Goal: Task Accomplishment & Management: Use online tool/utility

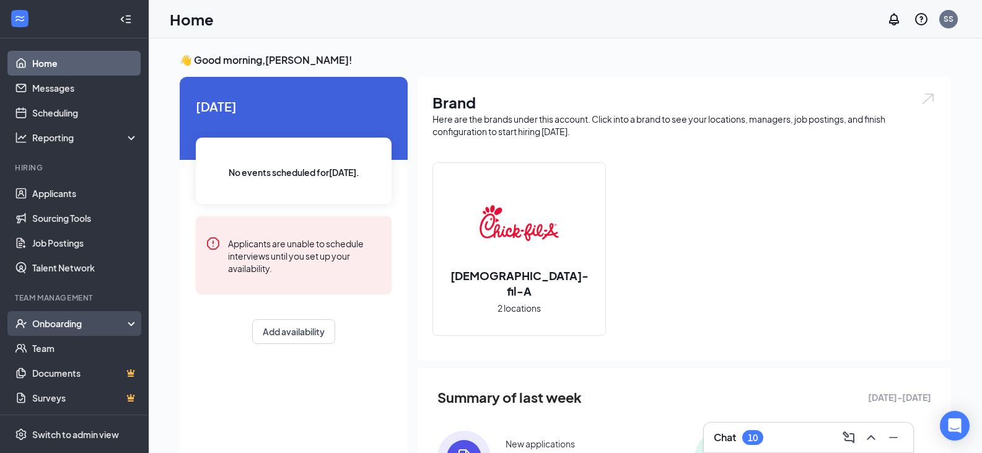
click at [66, 318] on div "Onboarding" at bounding box center [79, 323] width 95 height 12
click at [66, 347] on link "Overview" at bounding box center [85, 348] width 106 height 25
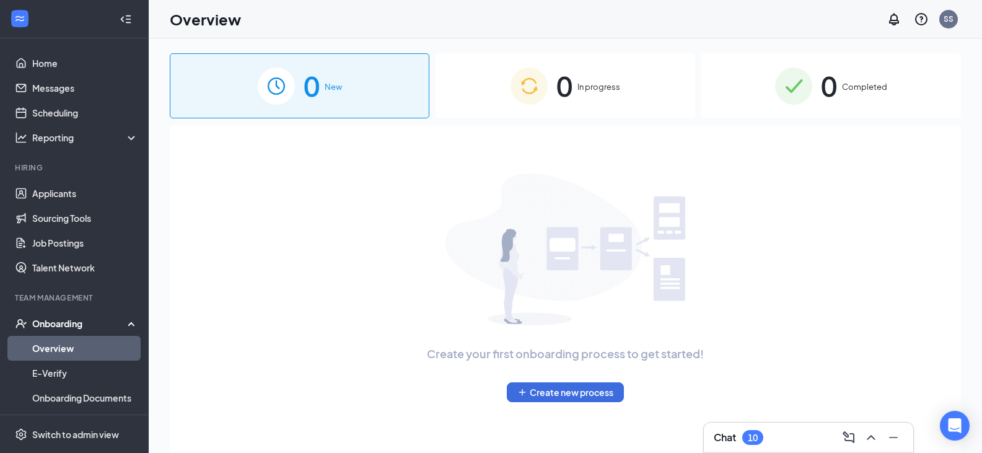
click at [873, 84] on span "Completed" at bounding box center [864, 87] width 45 height 12
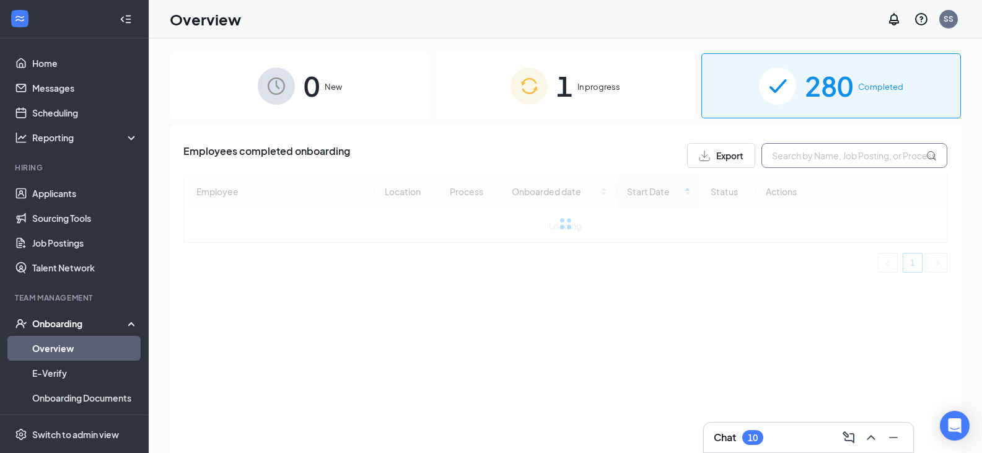
click at [799, 155] on input "text" at bounding box center [854, 155] width 186 height 25
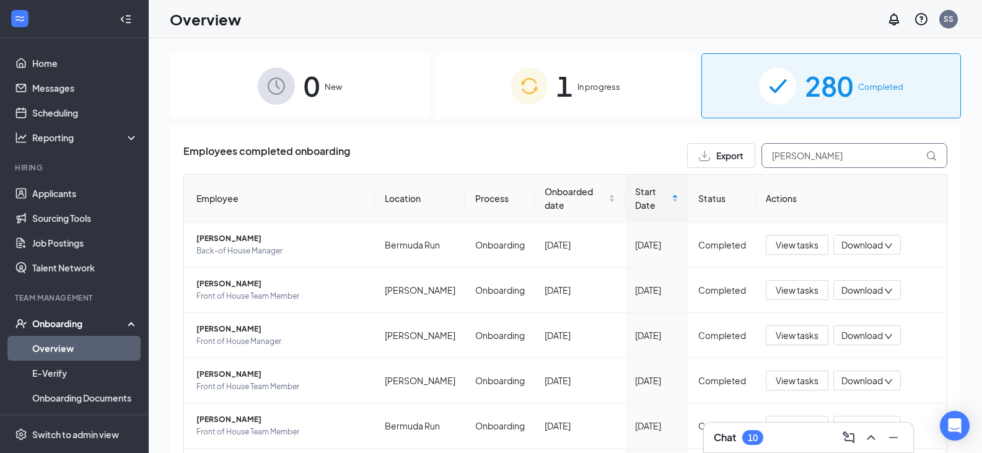
type input "[PERSON_NAME]"
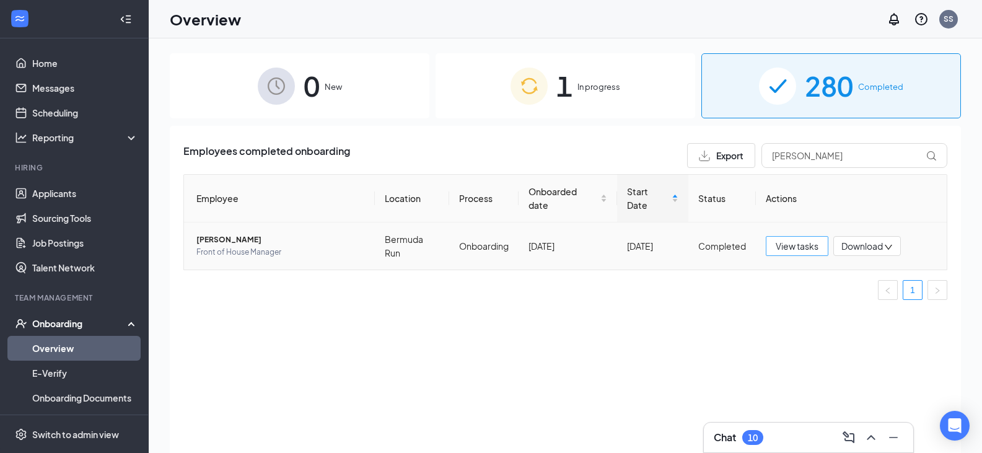
click at [797, 252] on span "View tasks" at bounding box center [796, 246] width 43 height 14
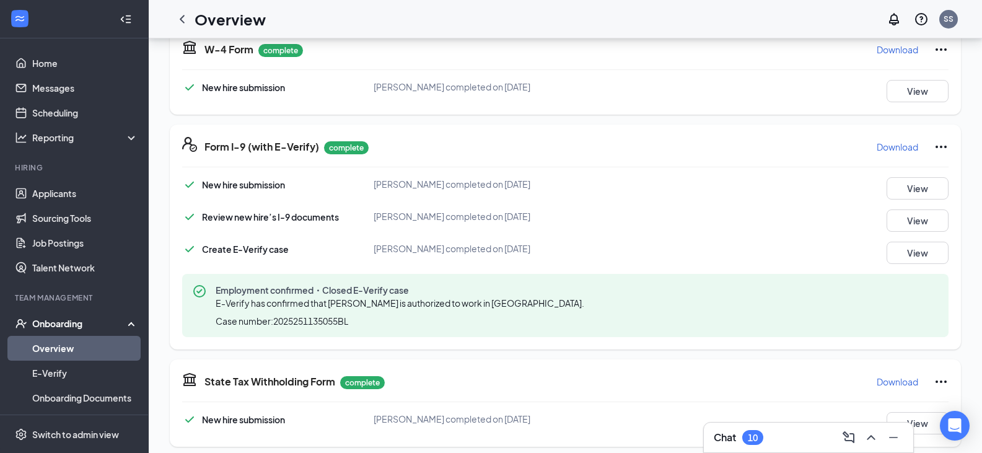
scroll to position [493, 0]
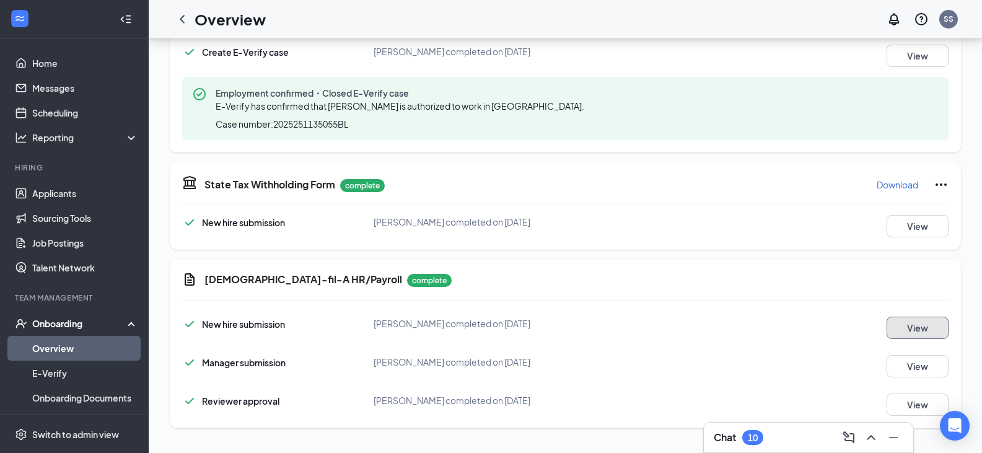
click at [920, 325] on button "View" at bounding box center [917, 327] width 62 height 22
click at [66, 353] on link "Overview" at bounding box center [85, 348] width 106 height 25
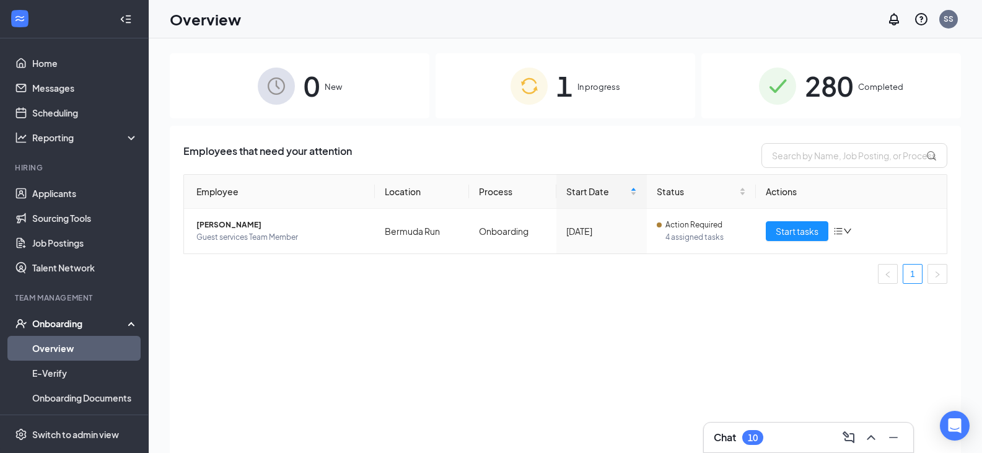
click at [801, 77] on div "280 Completed" at bounding box center [830, 85] width 259 height 65
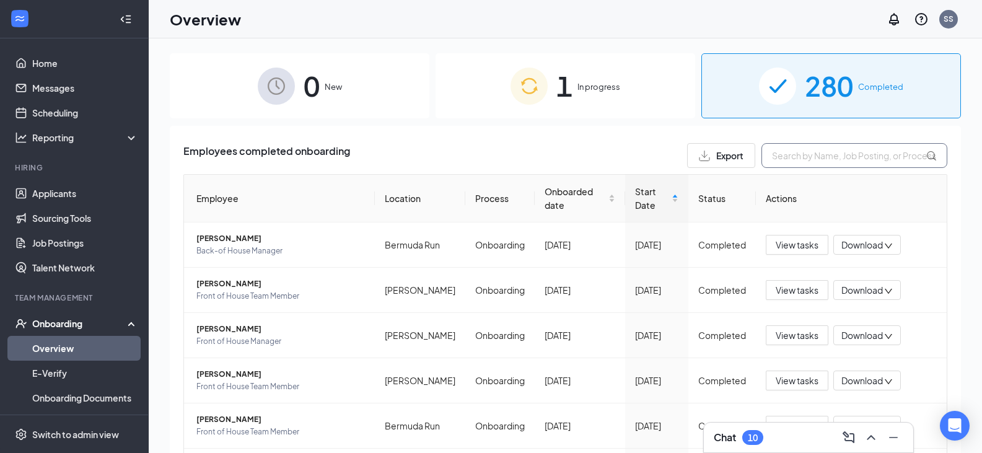
click at [811, 154] on input "text" at bounding box center [854, 155] width 186 height 25
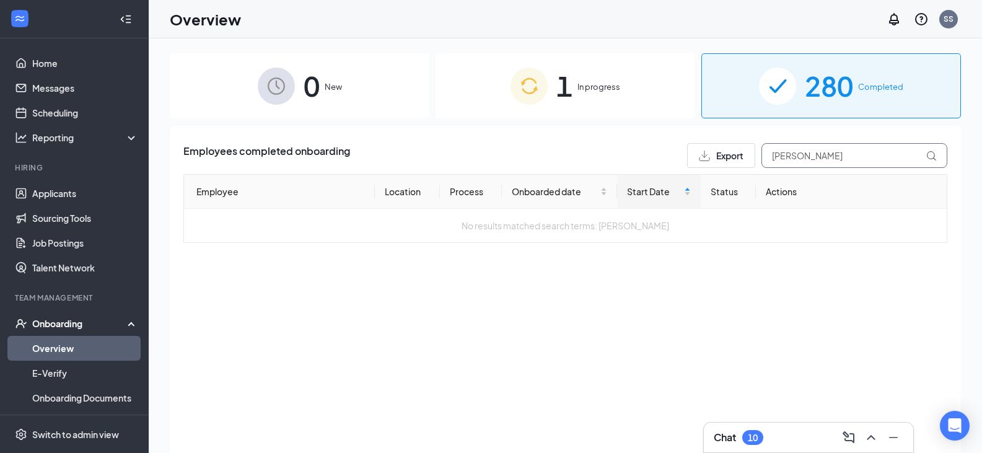
click at [846, 159] on input "[PERSON_NAME]" at bounding box center [854, 155] width 186 height 25
type input "[PERSON_NAME]"
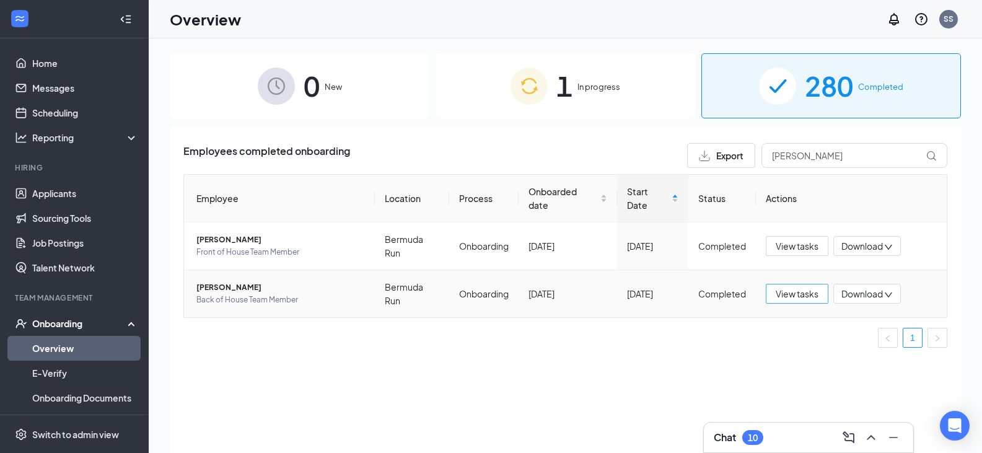
click at [794, 294] on span "View tasks" at bounding box center [796, 294] width 43 height 14
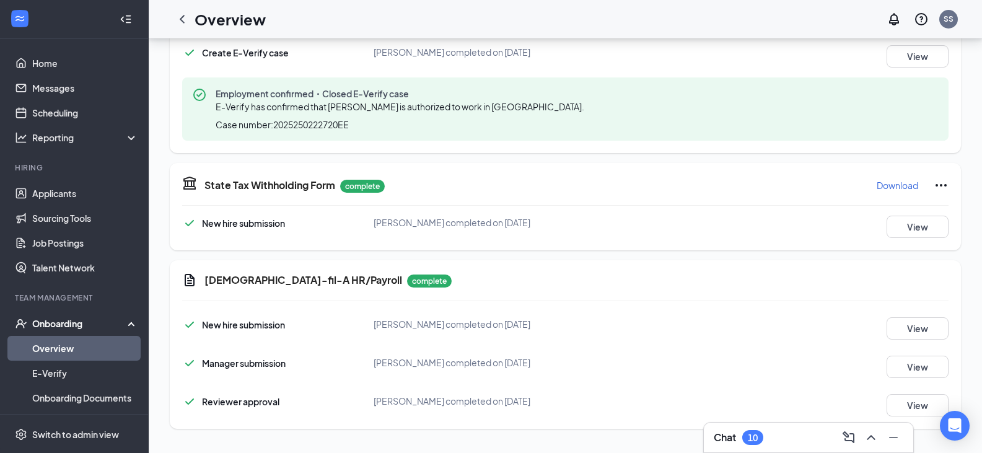
scroll to position [492, 0]
click at [905, 328] on button "View" at bounding box center [917, 329] width 62 height 22
click at [782, 437] on div "Chat 10" at bounding box center [808, 437] width 190 height 20
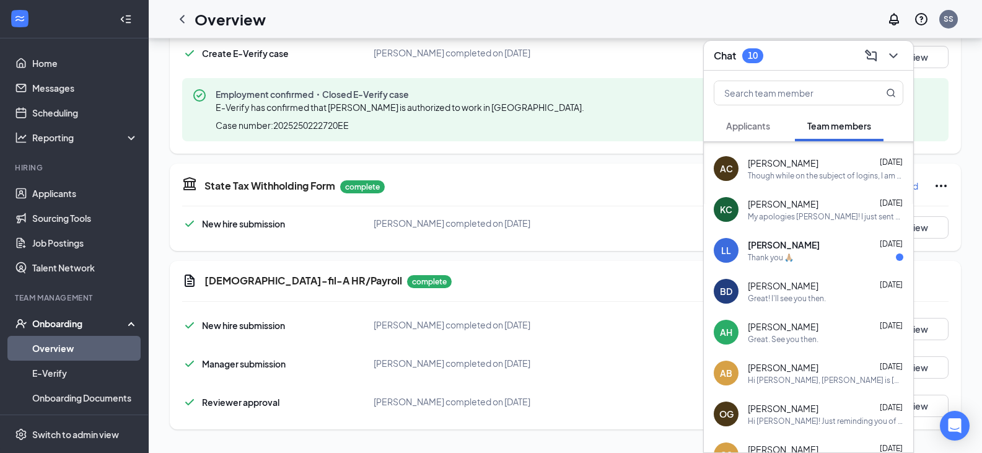
scroll to position [0, 0]
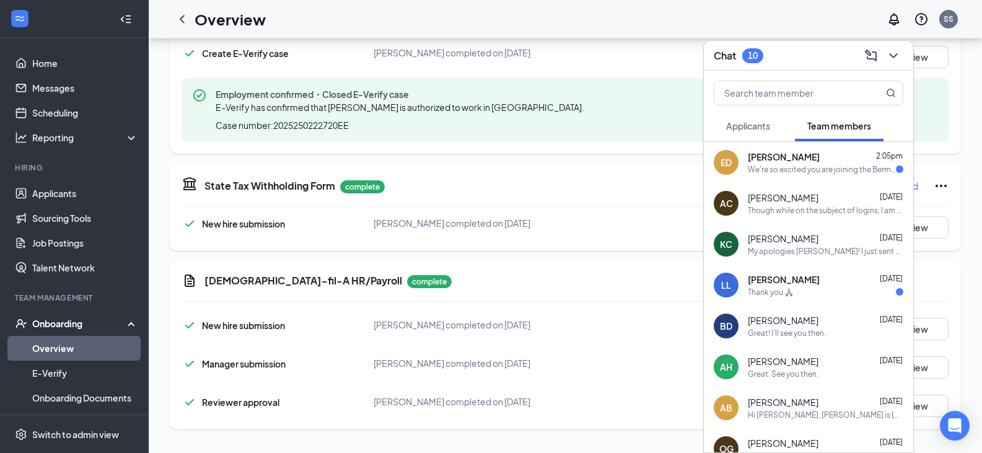
click at [809, 210] on div "Though while on the subject of logins, I am having trouble setting up my Slack …" at bounding box center [825, 210] width 155 height 11
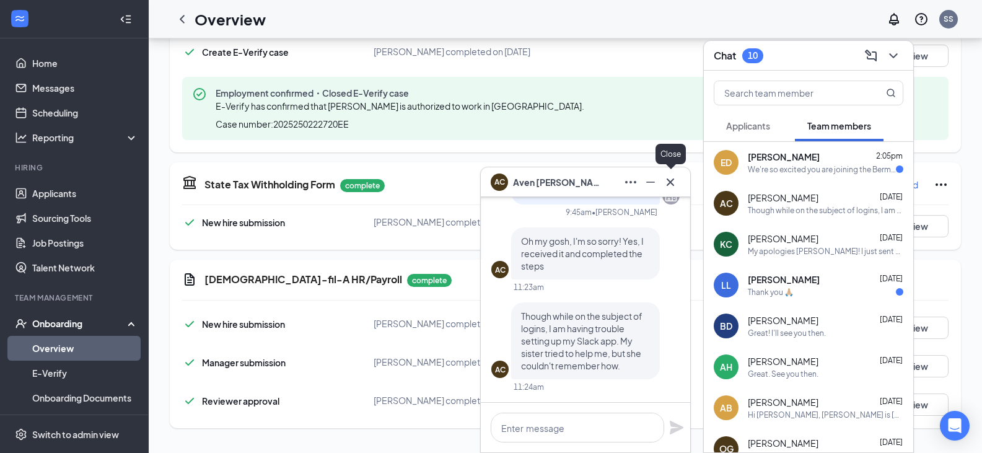
click at [674, 182] on icon "Cross" at bounding box center [670, 182] width 15 height 15
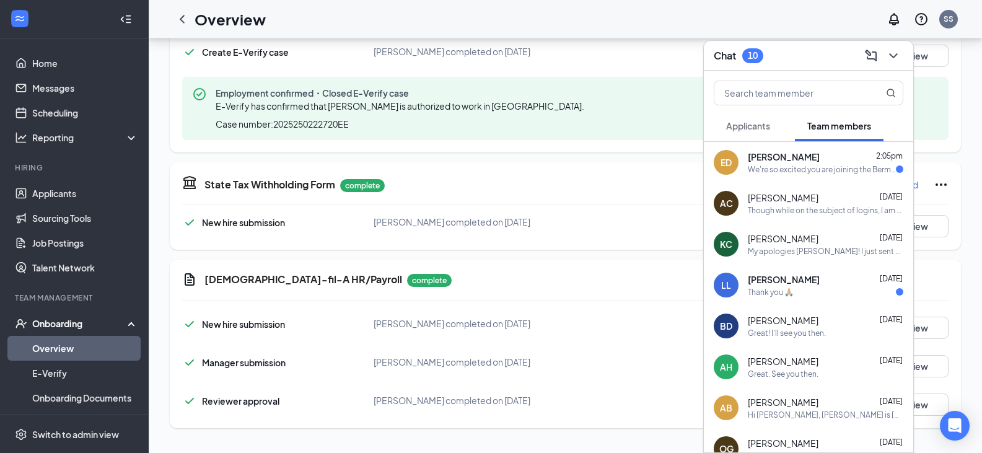
click at [816, 56] on div "Chat 10" at bounding box center [808, 55] width 190 height 19
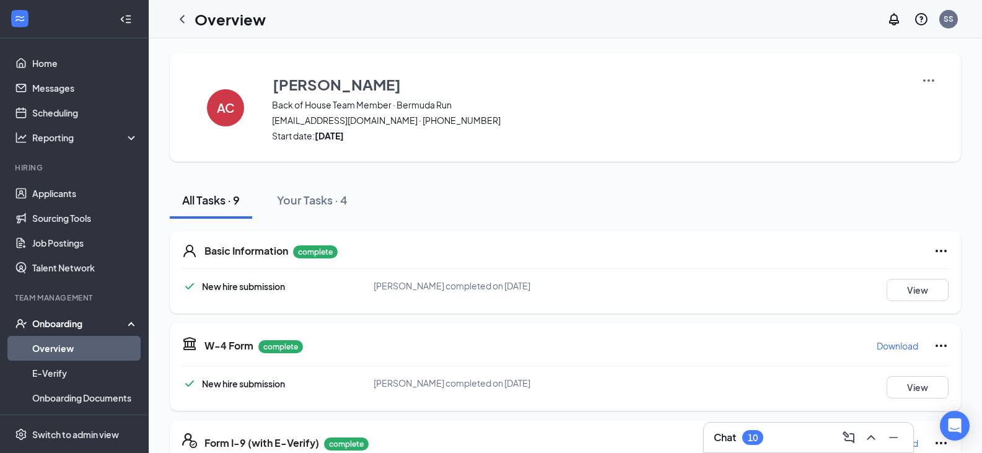
click at [58, 355] on link "Overview" at bounding box center [85, 348] width 106 height 25
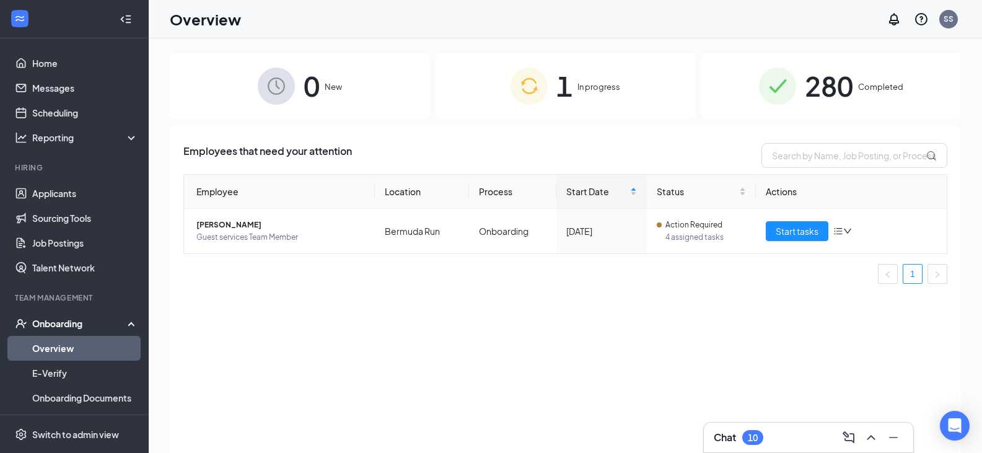
click at [601, 87] on span "In progress" at bounding box center [598, 87] width 43 height 12
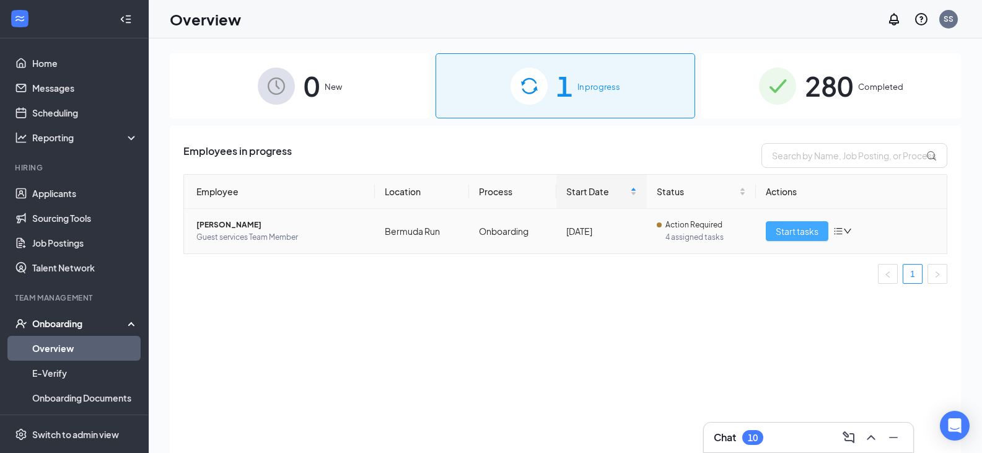
click at [806, 229] on span "Start tasks" at bounding box center [796, 231] width 43 height 14
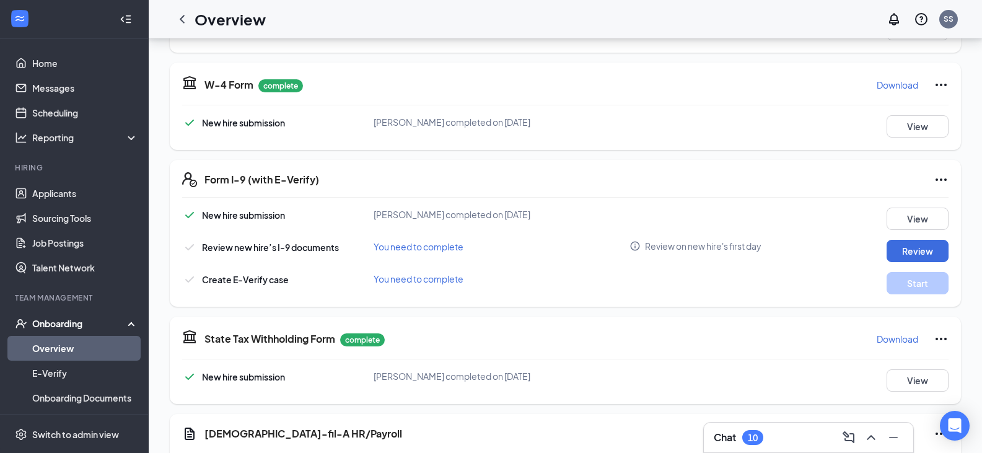
scroll to position [415, 0]
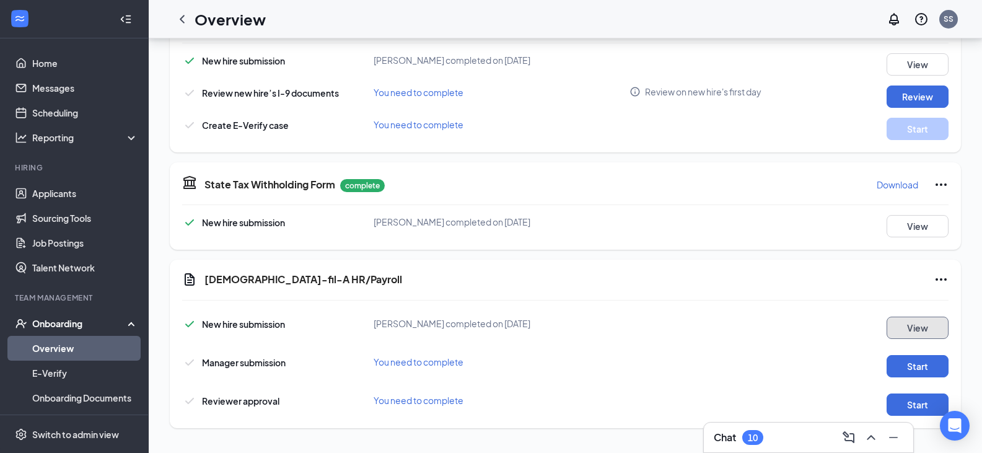
click at [915, 327] on button "View" at bounding box center [917, 327] width 62 height 22
